Goal: Transaction & Acquisition: Purchase product/service

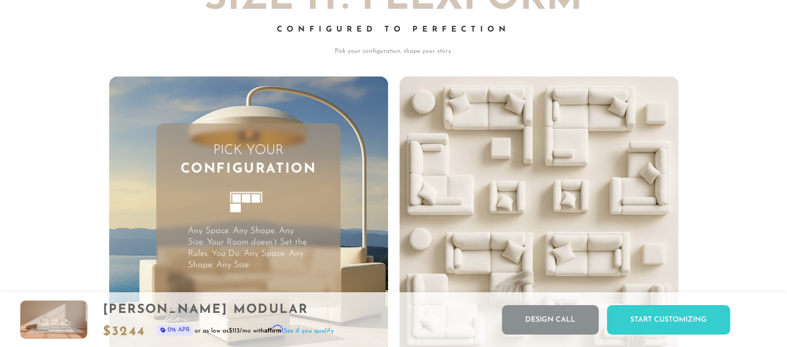
scroll to position [2572, 0]
click at [254, 216] on icon at bounding box center [248, 208] width 56 height 56
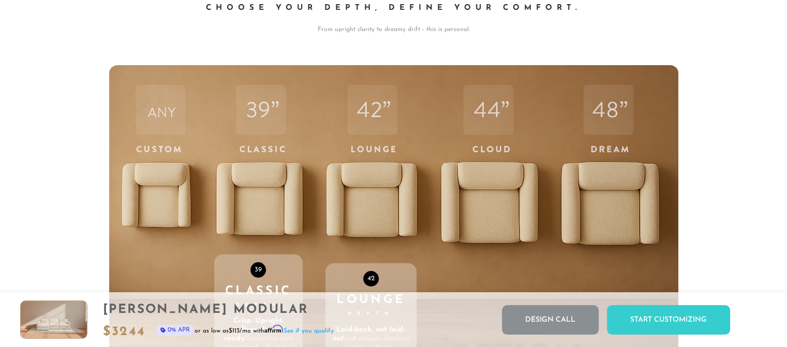
scroll to position [3461, 0]
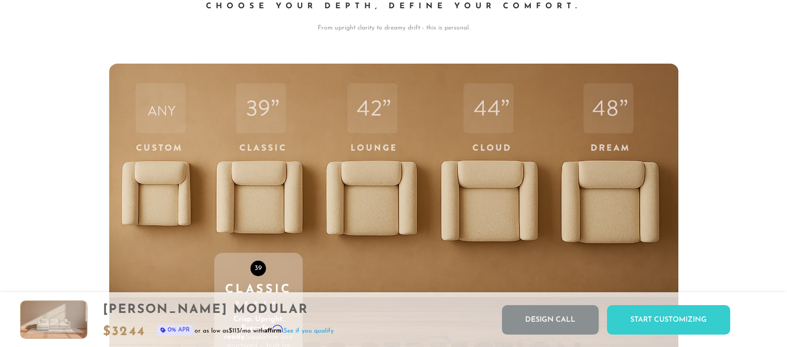
click at [242, 208] on div "39 Classic Depth Crisp. Upright. Everyday-ready. Supportive and structured — bu…" at bounding box center [258, 284] width 88 height 440
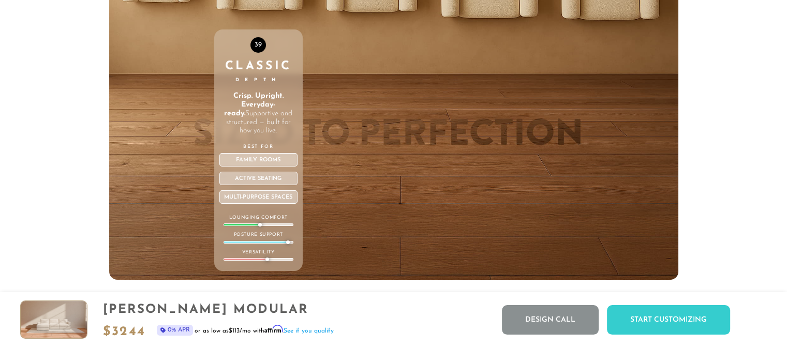
scroll to position [3684, 0]
click at [262, 162] on div "Family Rooms" at bounding box center [258, 159] width 78 height 13
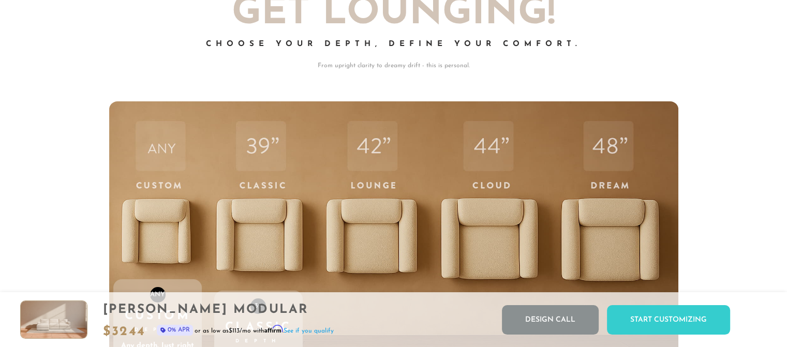
scroll to position [3418, 0]
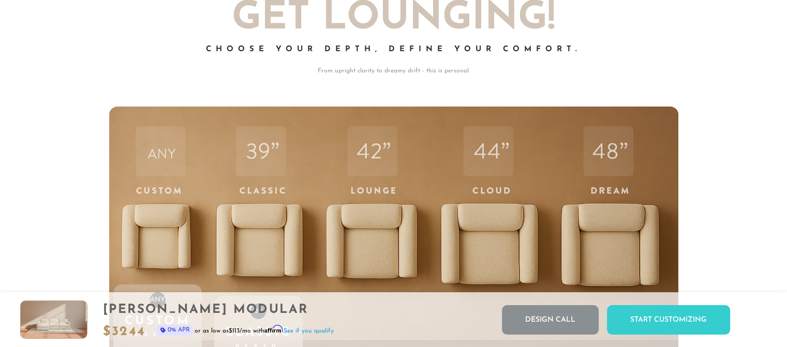
click at [165, 247] on div "ANY Custom Depth Any depth. Just right for you. Craft the perfect sit, your way…" at bounding box center [157, 327] width 88 height 440
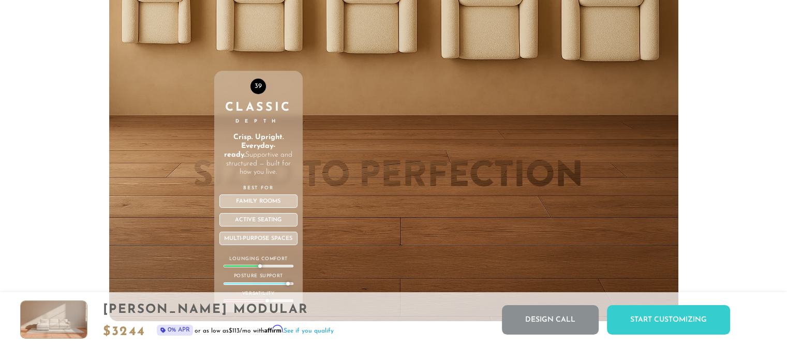
scroll to position [3648, 0]
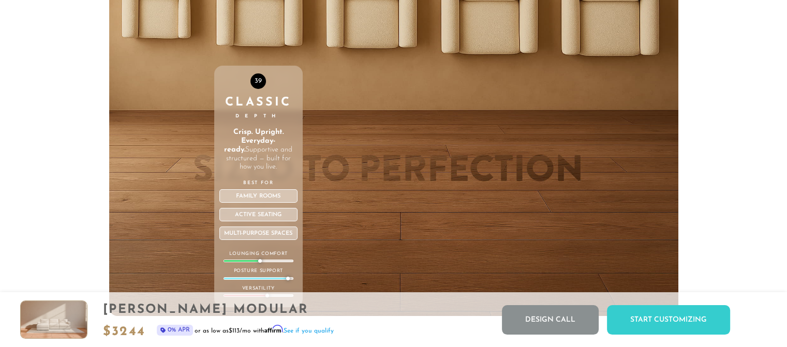
click at [265, 27] on div "39 Classic Depth Crisp. Upright. Everyday-ready. Supportive and structured — bu…" at bounding box center [258, 96] width 88 height 440
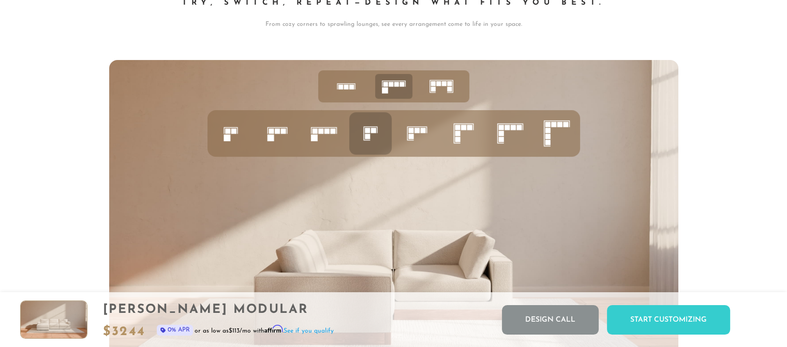
scroll to position [4069, 0]
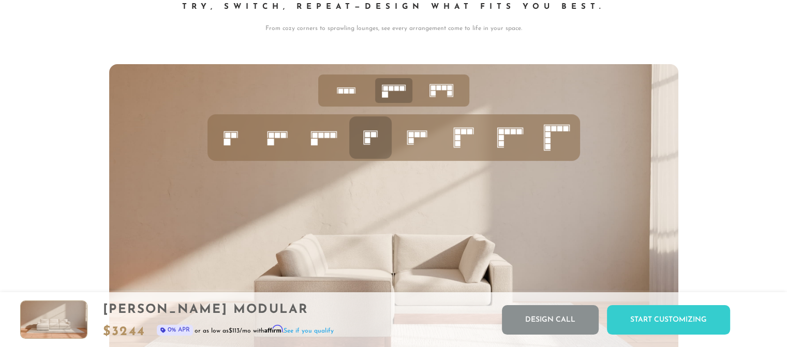
click at [273, 144] on rect at bounding box center [270, 142] width 7 height 7
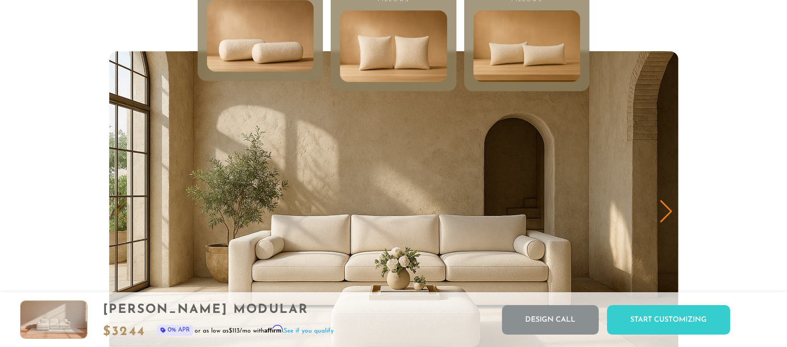
scroll to position [5125, 0]
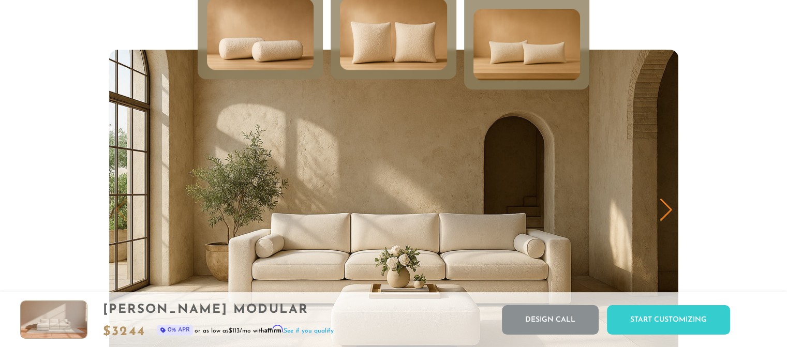
click at [368, 65] on img at bounding box center [393, 34] width 128 height 86
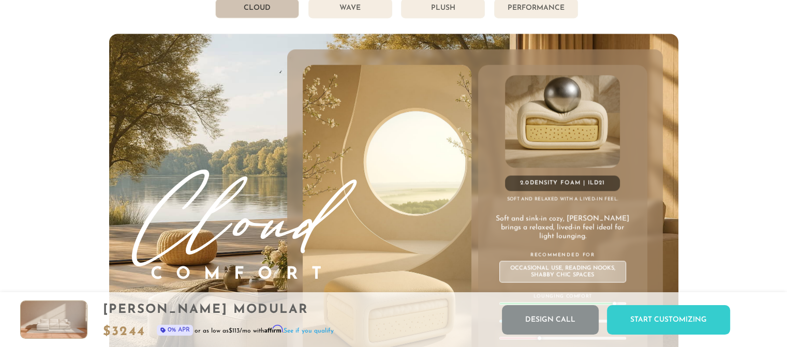
scroll to position [5643, 0]
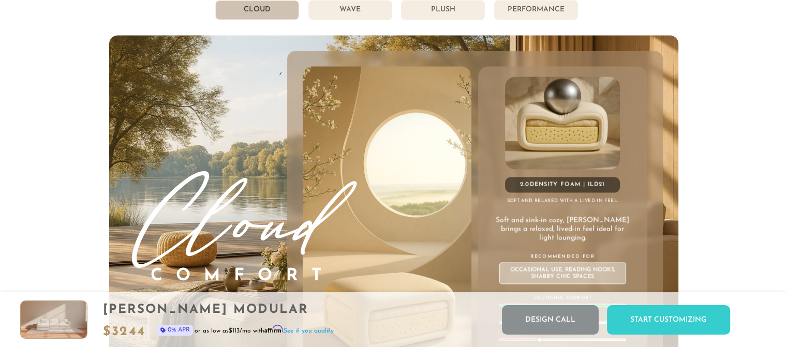
click at [261, 11] on li "Cloud" at bounding box center [257, 10] width 84 height 20
click at [350, 16] on li "Wave" at bounding box center [350, 10] width 84 height 20
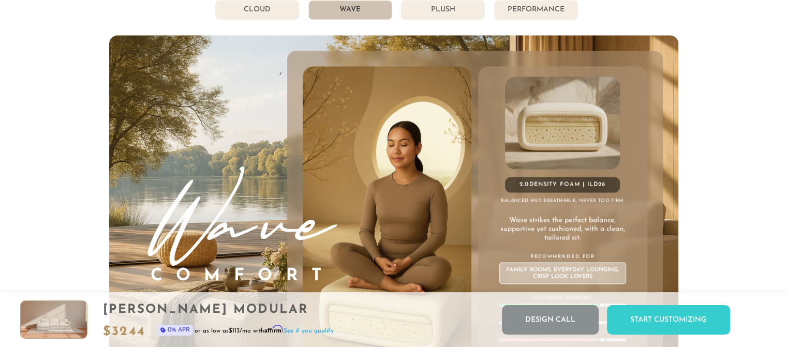
click at [262, 16] on li "Cloud" at bounding box center [257, 10] width 84 height 20
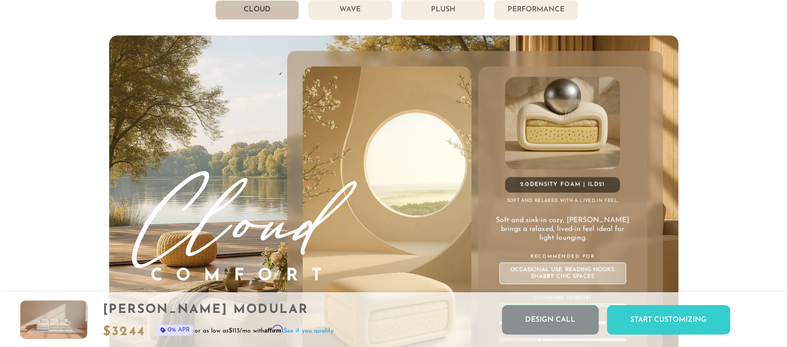
click at [341, 16] on li "Wave" at bounding box center [350, 10] width 84 height 20
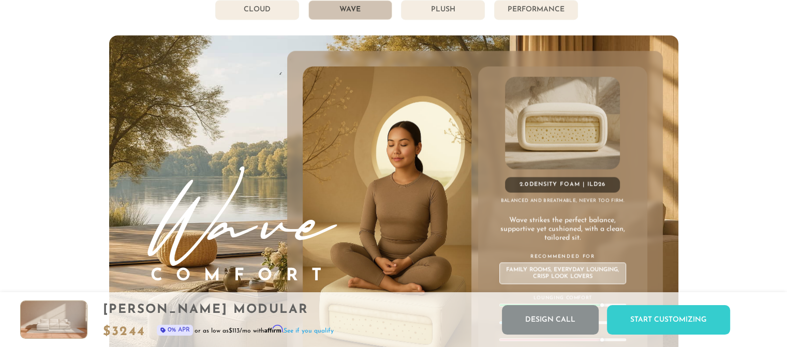
click at [437, 17] on li "Plush" at bounding box center [443, 10] width 84 height 20
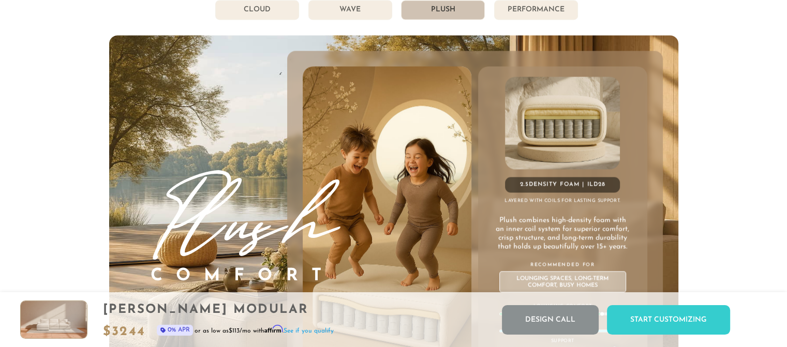
click at [531, 13] on li "Performance" at bounding box center [536, 10] width 84 height 20
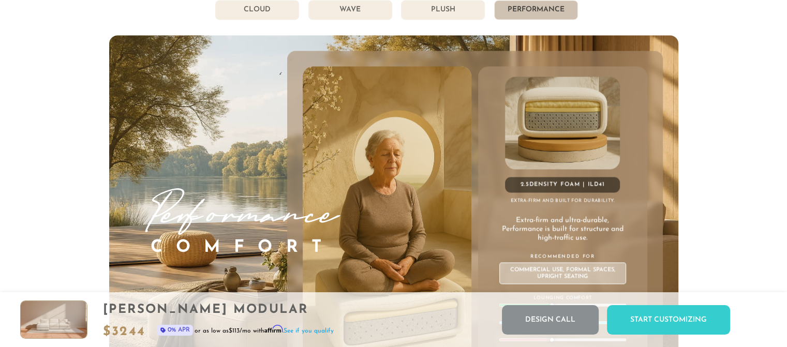
click at [445, 10] on li "Plush" at bounding box center [443, 10] width 84 height 20
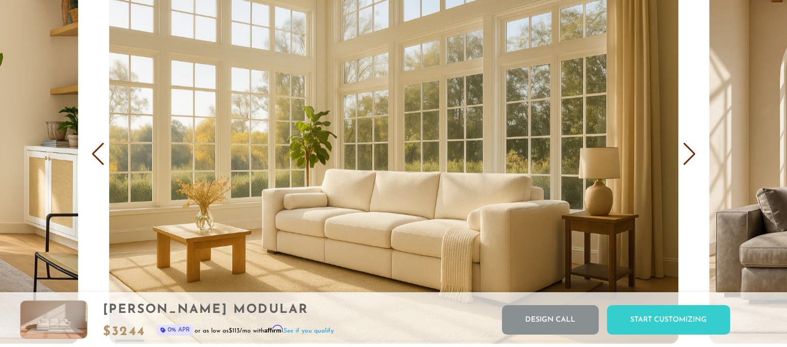
scroll to position [6236, 0]
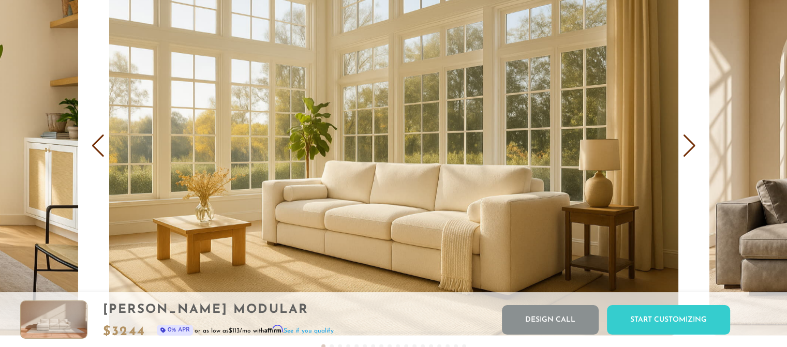
click at [691, 148] on div "Next slide" at bounding box center [689, 145] width 14 height 23
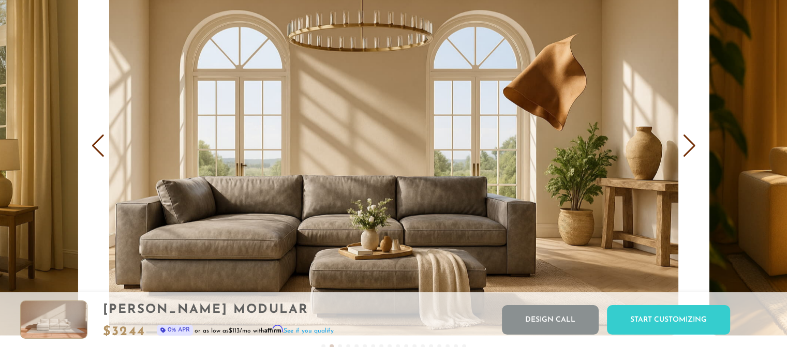
click at [691, 148] on div "Next slide" at bounding box center [689, 145] width 14 height 23
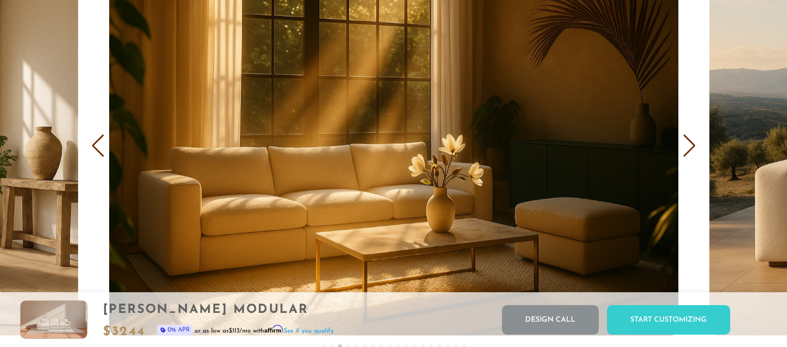
click at [691, 148] on div "Next slide" at bounding box center [689, 145] width 14 height 23
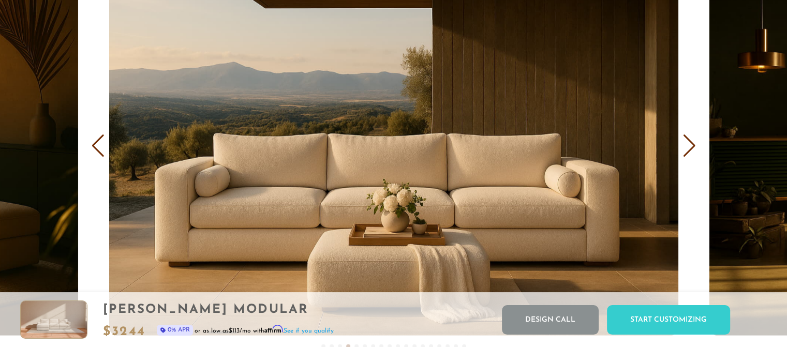
click at [691, 148] on div "Next slide" at bounding box center [689, 145] width 14 height 23
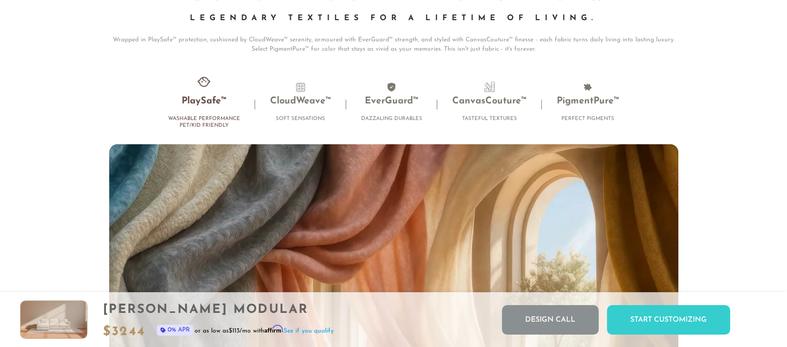
scroll to position [6656, 0]
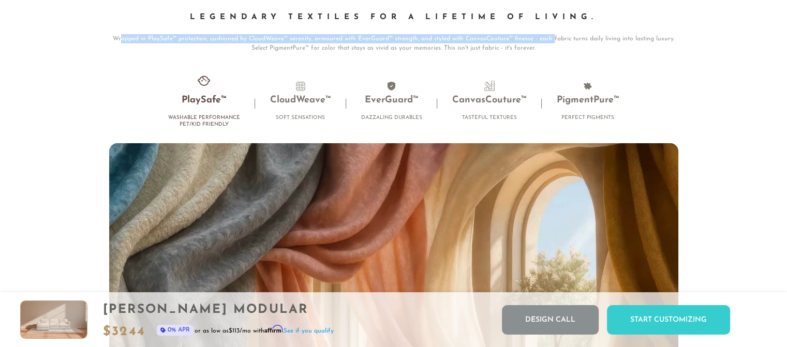
drag, startPoint x: 126, startPoint y: 41, endPoint x: 554, endPoint y: 45, distance: 428.2
click at [553, 44] on p "Wrapped in PlaySafe™ protection, cushioned by CloudWeave™ serenity, armoured wi…" at bounding box center [393, 43] width 569 height 19
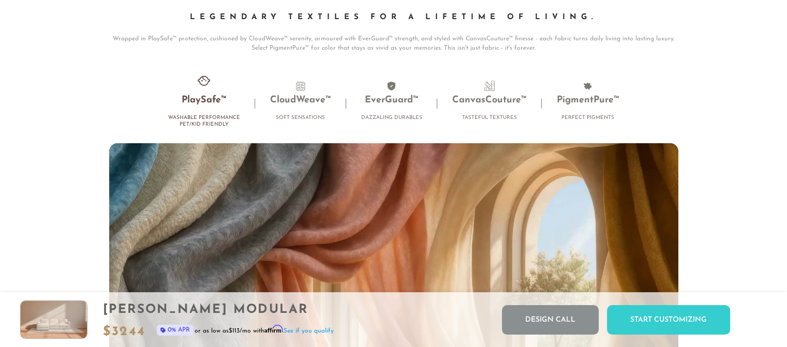
click at [544, 53] on p "Wrapped in PlaySafe™ protection, cushioned by CloudWeave™ serenity, armoured wi…" at bounding box center [393, 43] width 569 height 19
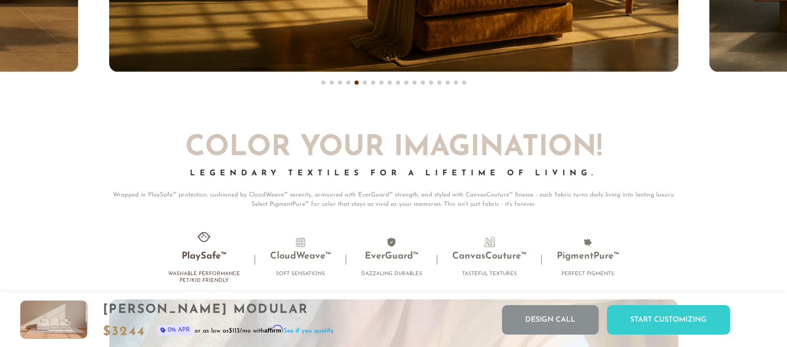
scroll to position [6498, 0]
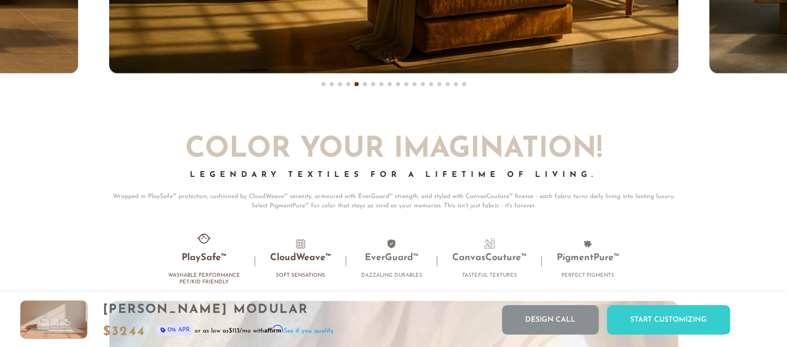
click at [311, 256] on h3 "CloudWeave™" at bounding box center [300, 258] width 61 height 12
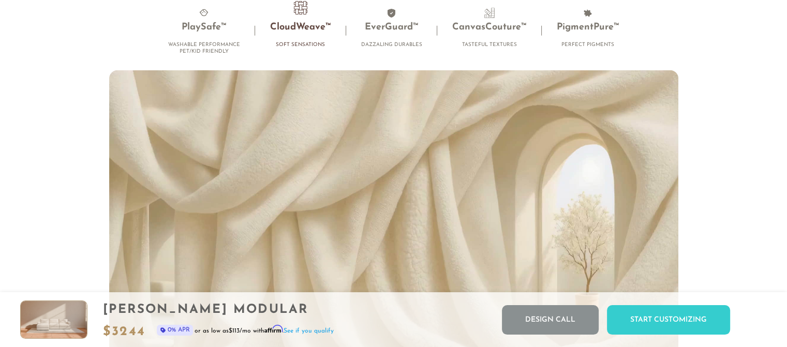
scroll to position [6730, 0]
click at [382, 28] on h3 "EverGuard™" at bounding box center [391, 27] width 61 height 12
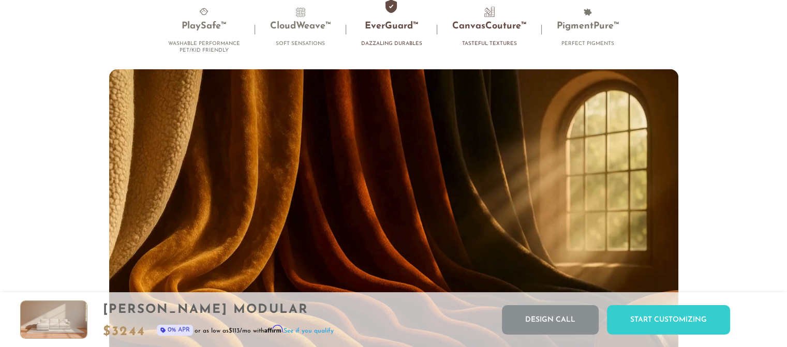
click at [482, 32] on h3 "CanvasCouture™" at bounding box center [489, 27] width 74 height 12
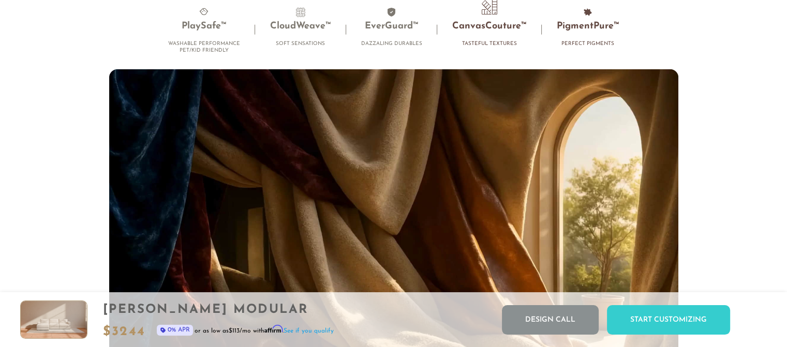
click at [569, 28] on h3 "PigmentPure™" at bounding box center [587, 27] width 63 height 12
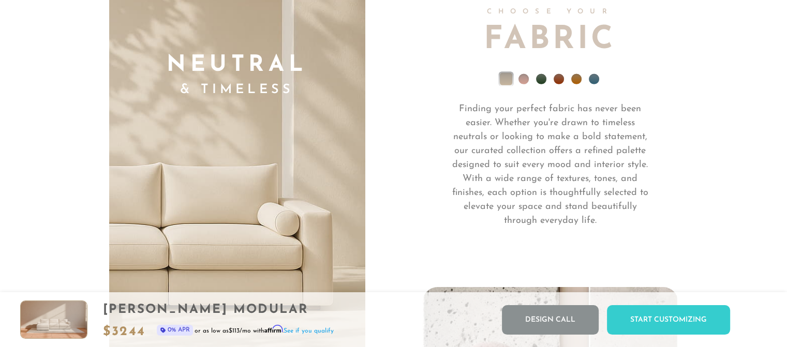
scroll to position [7321, 0]
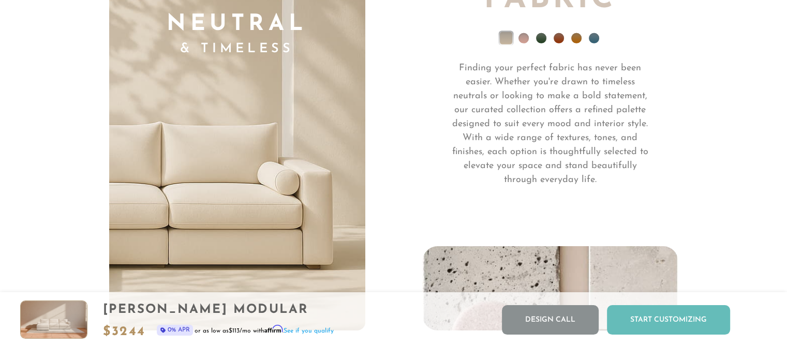
click at [677, 313] on div "Start Customizing" at bounding box center [668, 319] width 123 height 29
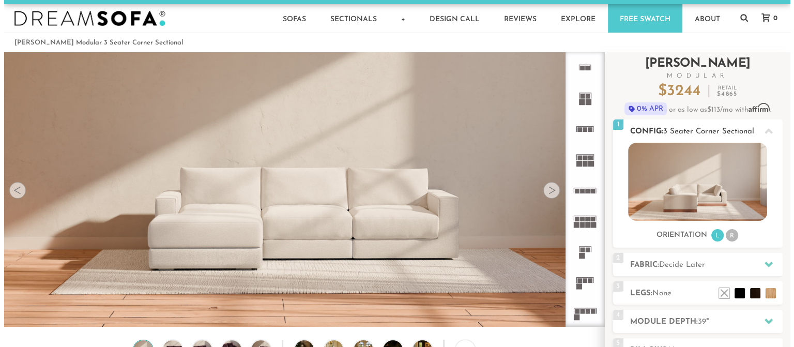
scroll to position [3, 0]
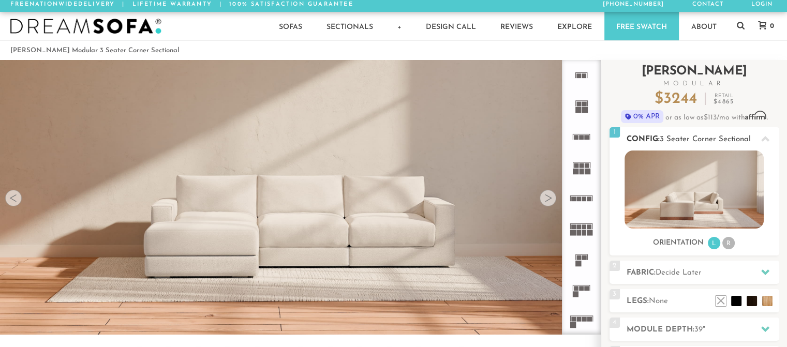
click at [706, 194] on img at bounding box center [693, 189] width 139 height 78
click at [184, 239] on img at bounding box center [300, 181] width 600 height 338
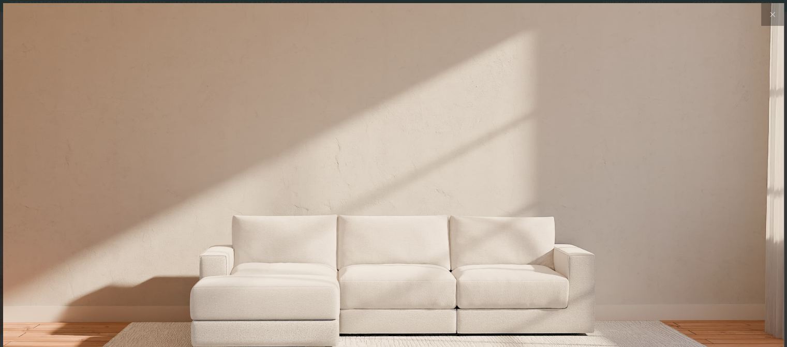
scroll to position [11602, 786]
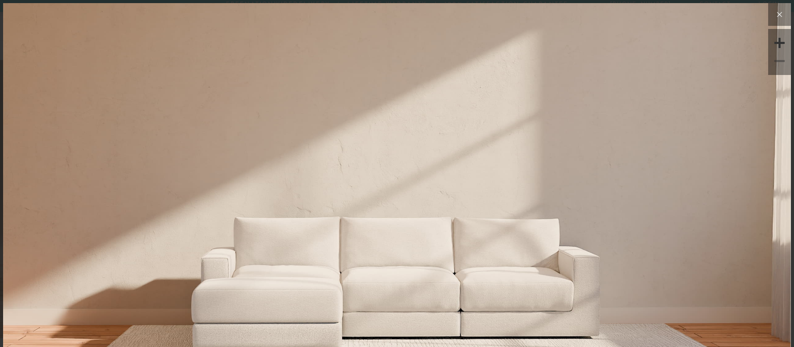
click at [776, 10] on icon at bounding box center [780, 14] width 12 height 12
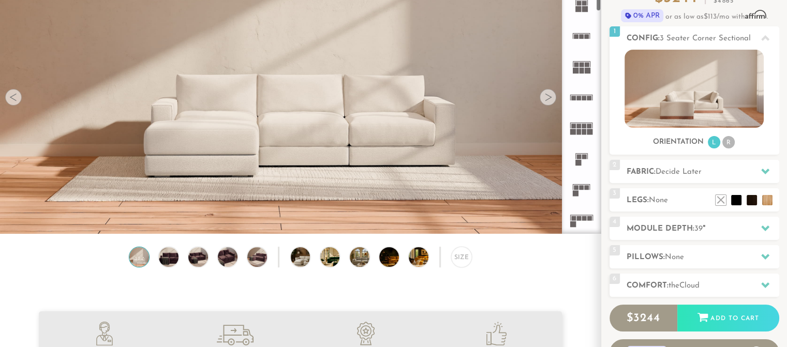
scroll to position [106, 0]
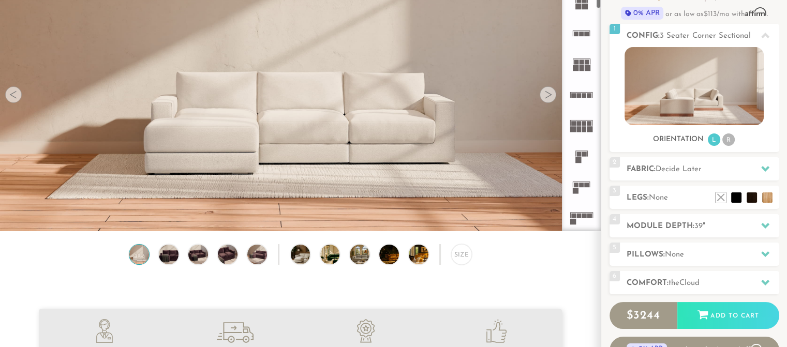
click at [573, 190] on rect at bounding box center [575, 191] width 6 height 6
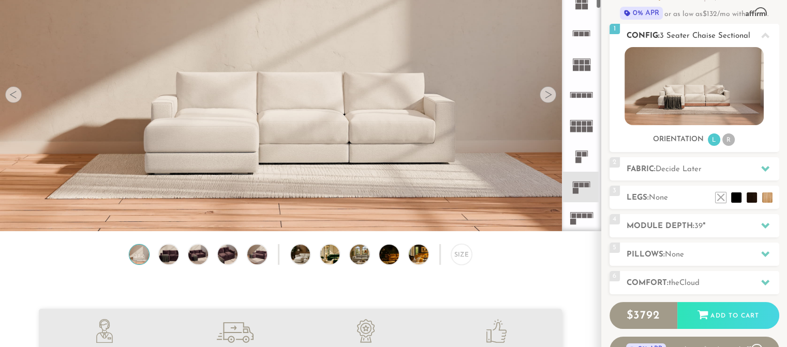
click at [675, 100] on img at bounding box center [693, 86] width 139 height 78
click at [751, 195] on li at bounding box center [735, 181] width 41 height 41
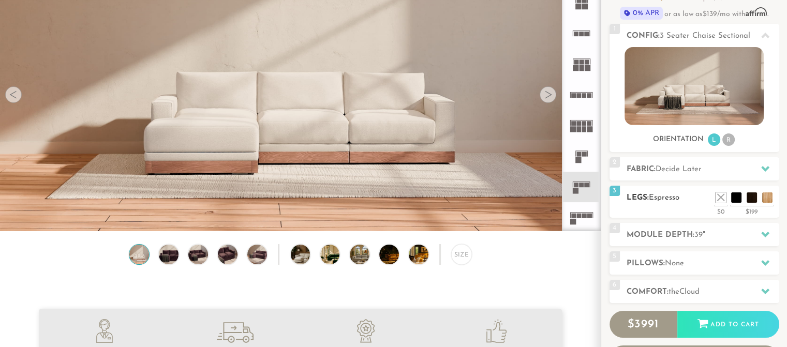
click at [684, 204] on div "3 Legs: Espresso $0 $199 Nailheads:" at bounding box center [694, 202] width 170 height 32
click at [718, 199] on li at bounding box center [704, 181] width 41 height 41
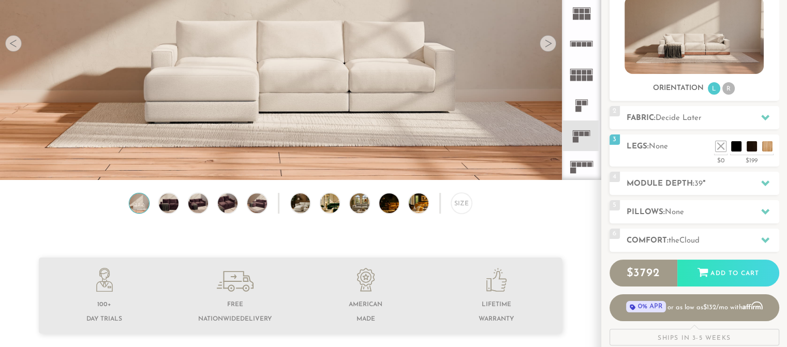
scroll to position [159, 0]
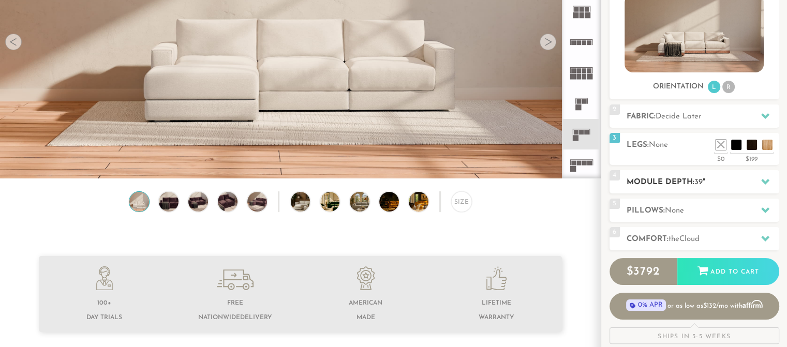
click at [761, 182] on icon at bounding box center [765, 181] width 8 height 8
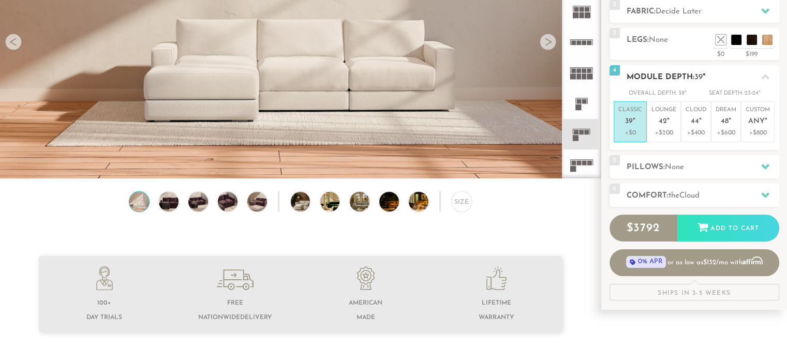
click at [763, 75] on icon at bounding box center [765, 77] width 8 height 6
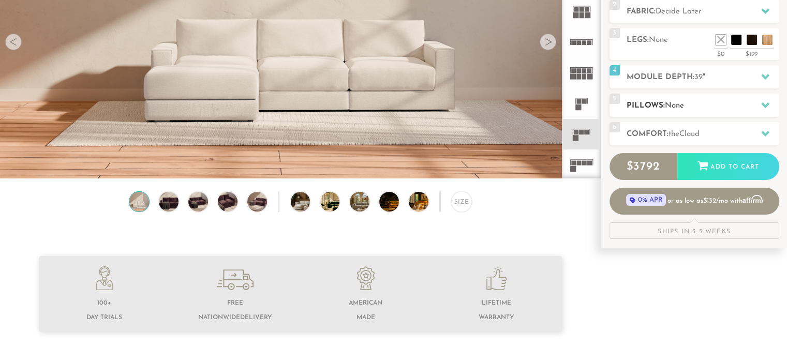
click at [681, 109] on span "None" at bounding box center [674, 106] width 19 height 8
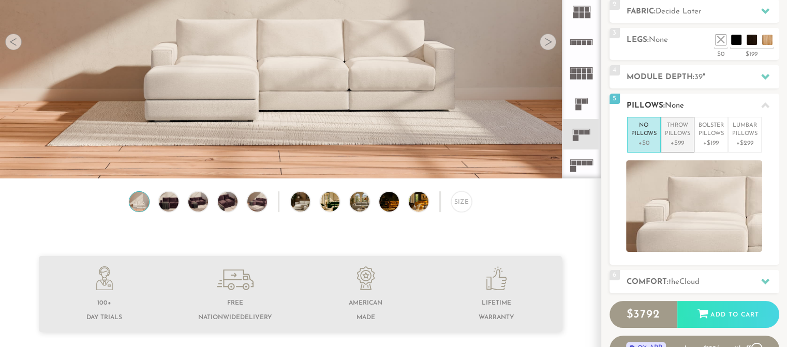
click at [678, 140] on p "+$99" at bounding box center [677, 143] width 25 height 9
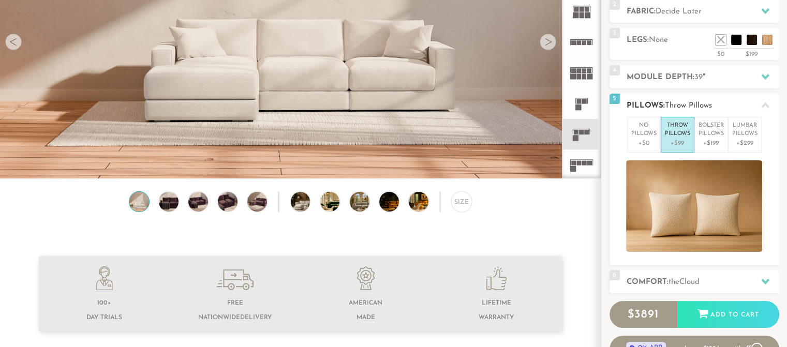
click at [766, 105] on icon at bounding box center [765, 105] width 8 height 6
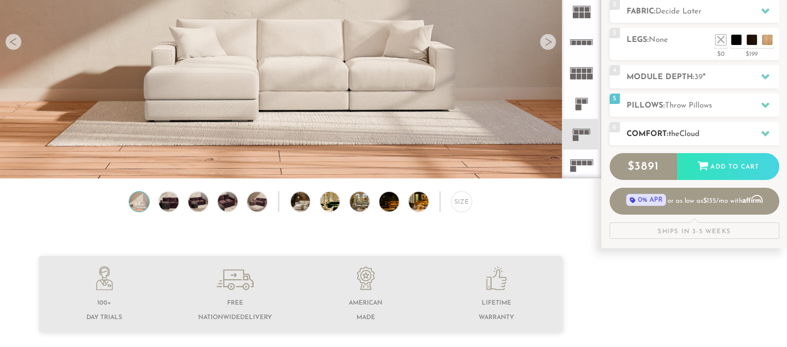
click at [748, 126] on div "6 Comfort: the Cloud soft" at bounding box center [694, 133] width 170 height 23
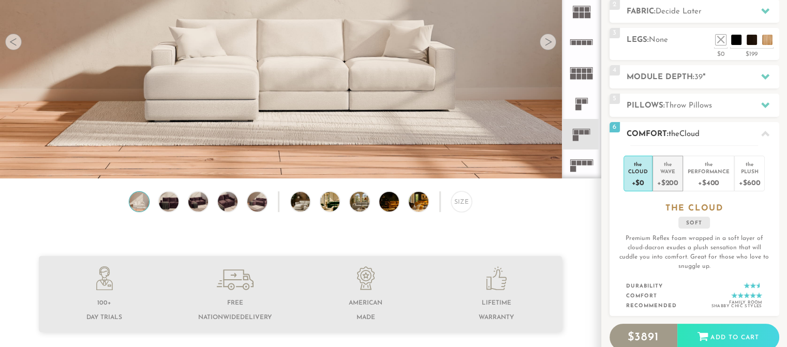
click at [668, 180] on div "+$200" at bounding box center [667, 182] width 21 height 15
click at [763, 133] on icon at bounding box center [765, 134] width 8 height 8
